Goal: Task Accomplishment & Management: Use online tool/utility

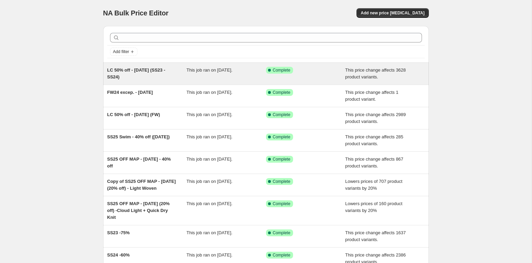
click at [163, 82] on div "LC 50% off - [DATE] (SS23 - SS24) This job ran on [DATE]. Success Complete Comp…" at bounding box center [265, 74] width 325 height 22
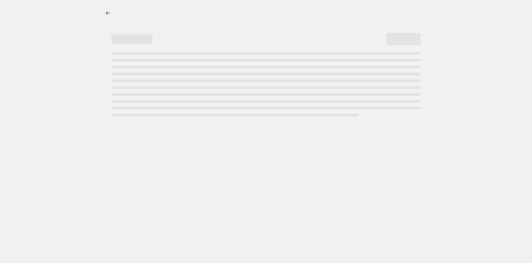
select select "pcap"
select select "no_change"
select select "collection"
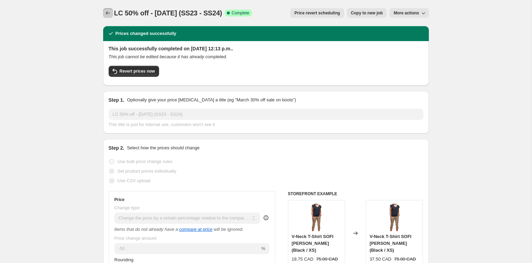
click at [108, 13] on icon "Price change jobs" at bounding box center [107, 13] width 7 height 7
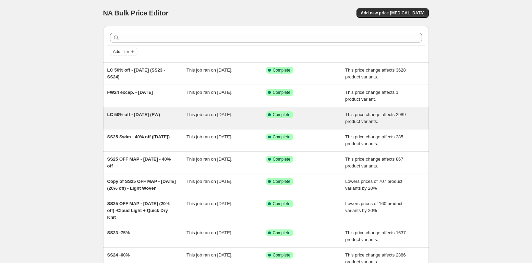
click at [160, 114] on span "LC 50% off - [DATE] (FW)" at bounding box center [133, 114] width 53 height 5
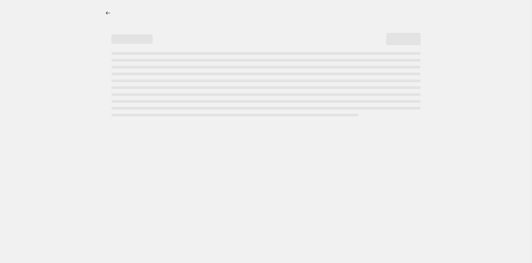
select select "pcap"
select select "no_change"
select select "collection"
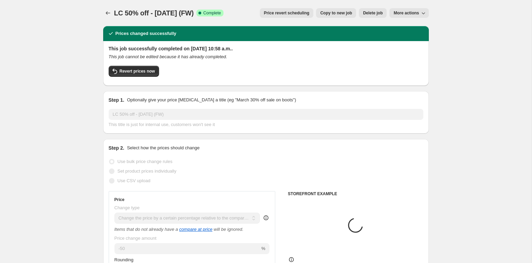
click at [343, 10] on button "Copy to new job" at bounding box center [336, 13] width 40 height 10
select select "pcap"
select select "no_change"
select select "collection"
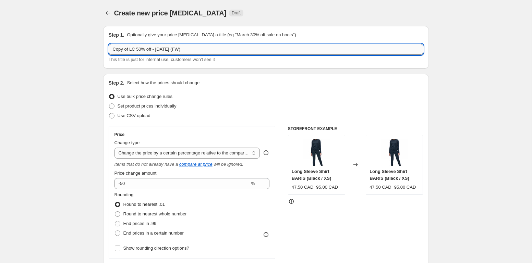
click at [136, 49] on input "Copy of LC 50% off - [DATE] (FW)" at bounding box center [266, 49] width 314 height 11
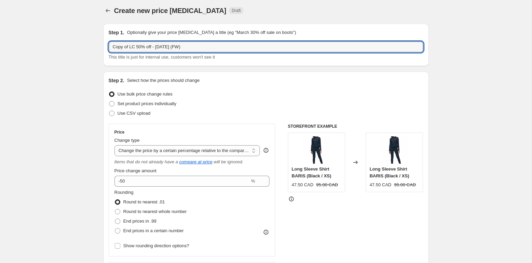
drag, startPoint x: 130, startPoint y: 49, endPoint x: 87, endPoint y: 49, distance: 43.2
click at [109, 49] on input "Copy of LC 50% off - [DATE] (FW)" at bounding box center [266, 46] width 314 height 11
click at [161, 45] on input "LC 50% off - [DATE] (FW)" at bounding box center [266, 46] width 314 height 11
drag, startPoint x: 170, startPoint y: 47, endPoint x: 199, endPoint y: 47, distance: 29.5
click at [199, 47] on input "LC 50% off - [DATE] (FW)" at bounding box center [266, 46] width 314 height 11
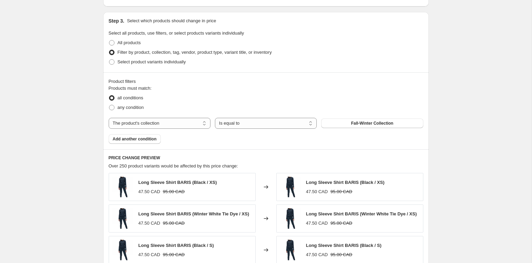
scroll to position [363, 0]
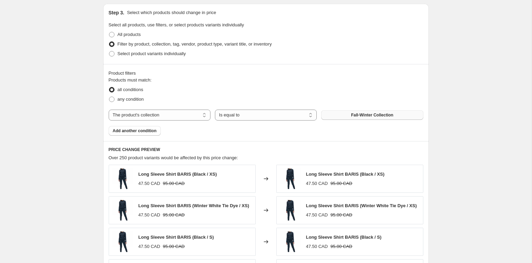
type input "LC 50% off - [DATE] (Waterproof Shells)"
click at [377, 115] on span "Fall-Winter Collection" at bounding box center [372, 114] width 42 height 5
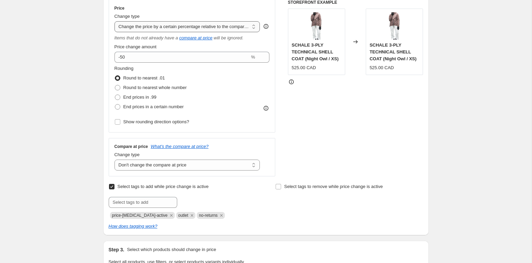
scroll to position [126, 0]
select select "percentage"
click option "Change the price by a certain percentage" at bounding box center [0, 0] width 0 height 0
type input "-15"
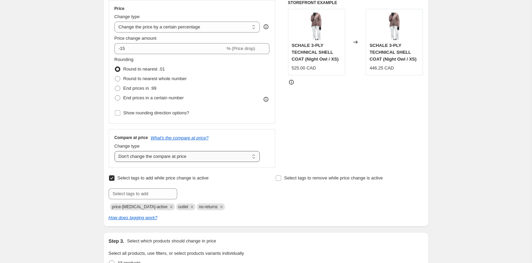
click option "Don't change the compare at price" at bounding box center [0, 0] width 0 height 0
click option "Change the price to the current compare at price (price before sale)" at bounding box center [0, 0] width 0 height 0
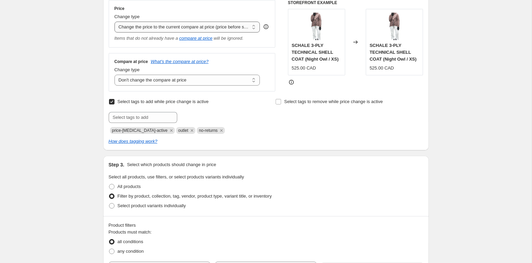
select select "pcap"
click option "Change the price by a certain percentage relative to the compare at price" at bounding box center [0, 0] width 0 height 0
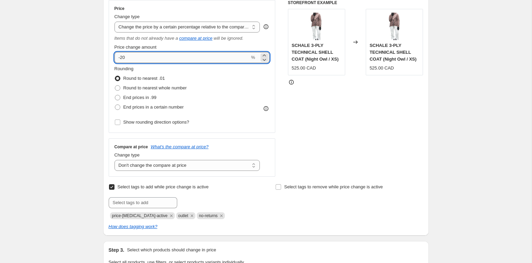
click at [175, 62] on input "-20" at bounding box center [181, 57] width 135 height 11
type input "-2"
type input "-50"
click at [221, 97] on div "Rounding Round to nearest .01 Round to nearest whole number End prices in .99 E…" at bounding box center [191, 88] width 155 height 47
click option "Change the compare at price to the current price (sale)" at bounding box center [0, 0] width 0 height 0
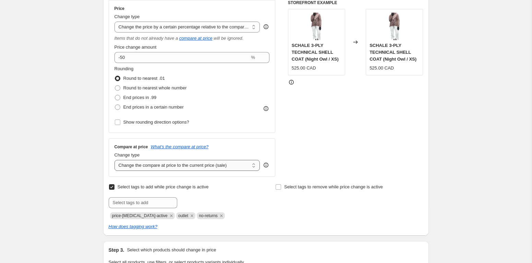
click option "Change the compare at price to a certain amount" at bounding box center [0, 0] width 0 height 0
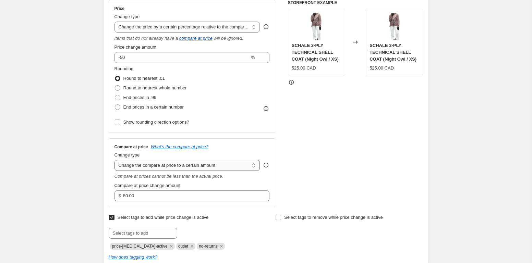
select select "by"
click option "Change the compare at price by a certain amount" at bounding box center [0, 0] width 0 height 0
type input "-10.00"
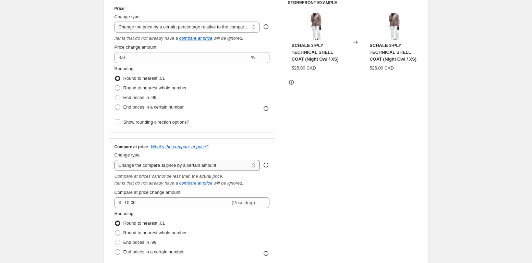
select select "bp"
click option "Change the compare at price by a certain amount relative to the actual price" at bounding box center [0, 0] width 0 height 0
type input "12.00"
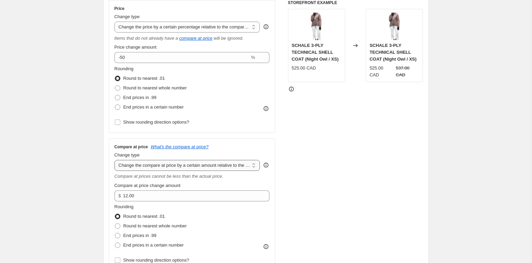
select select "pp"
click option "Change the compare at price by a certain percentage relative to the actual price" at bounding box center [0, 0] width 0 height 0
type input "20"
select select "no_change"
click option "Don't change the compare at price" at bounding box center [0, 0] width 0 height 0
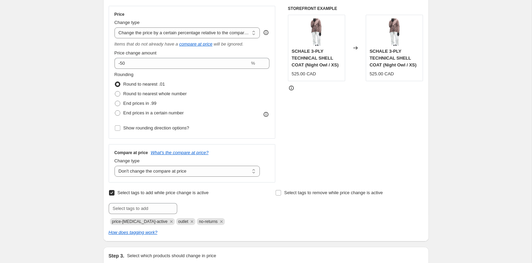
scroll to position [80, 0]
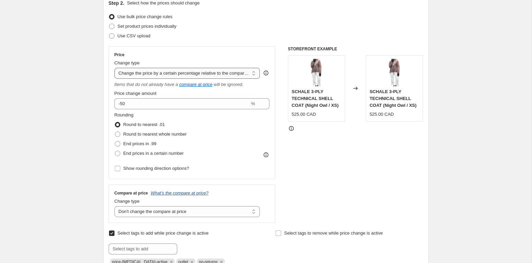
select select "percentage"
click option "Change the price by a certain percentage" at bounding box center [0, 0] width 0 height 0
type input "-15"
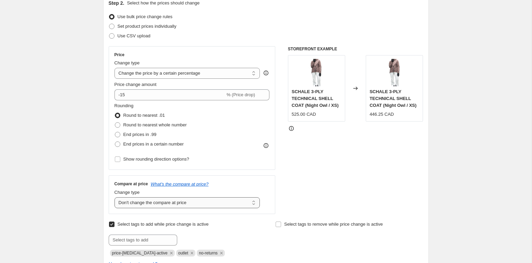
click option "Remove the compare at price" at bounding box center [0, 0] width 0 height 0
click option "Don't change the compare at price" at bounding box center [0, 0] width 0 height 0
select select "ep"
click option "Change the compare at price to the current price (sale)" at bounding box center [0, 0] width 0 height 0
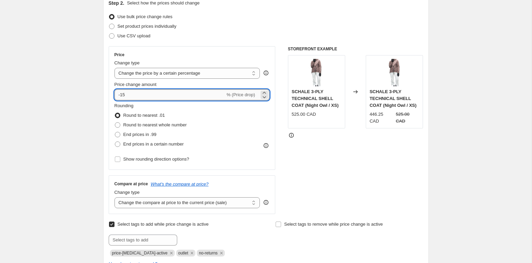
click at [163, 93] on input "-15" at bounding box center [169, 94] width 111 height 11
type input "-1"
type input "-2"
type input "-50"
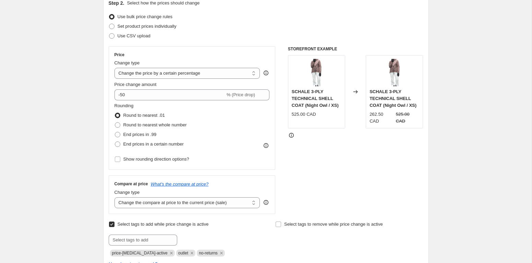
click at [239, 123] on div "Rounding Round to nearest .01 Round to nearest whole number End prices in .99 E…" at bounding box center [191, 125] width 155 height 47
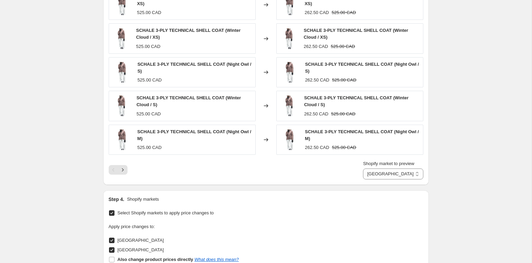
scroll to position [540, 0]
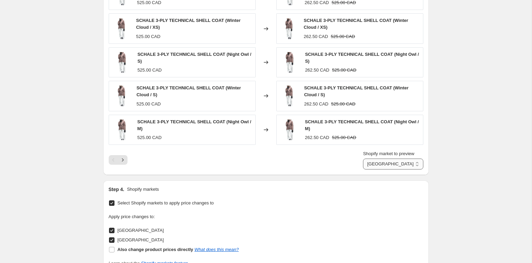
click option "[GEOGRAPHIC_DATA]" at bounding box center [0, 0] width 0 height 0
select select "36715921571"
click option "[GEOGRAPHIC_DATA]" at bounding box center [0, 0] width 0 height 0
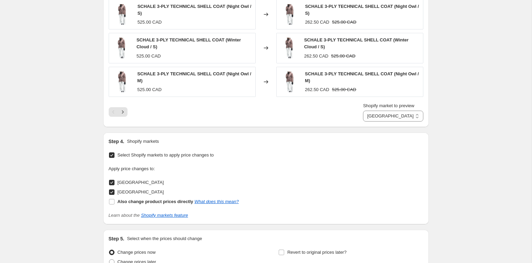
scroll to position [655, 0]
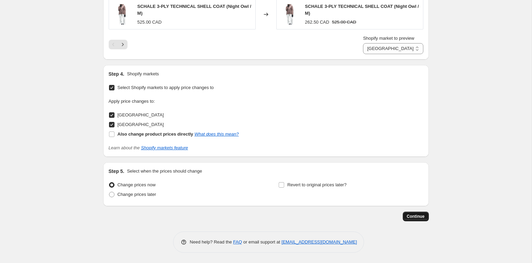
click at [417, 215] on span "Continue" at bounding box center [416, 216] width 18 height 5
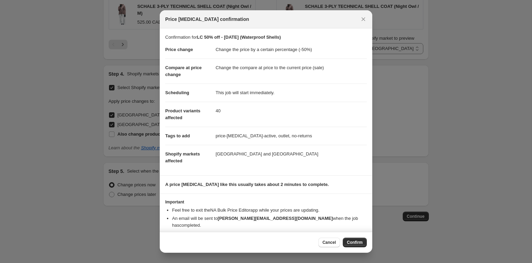
scroll to position [5, 0]
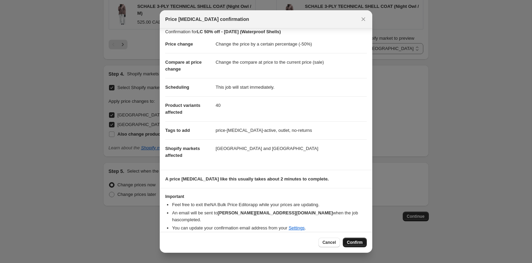
click at [352, 241] on span "Confirm" at bounding box center [355, 242] width 16 height 5
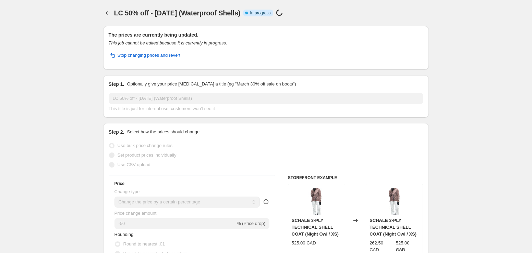
select select "percentage"
select select "collection"
